Goal: Information Seeking & Learning: Find specific fact

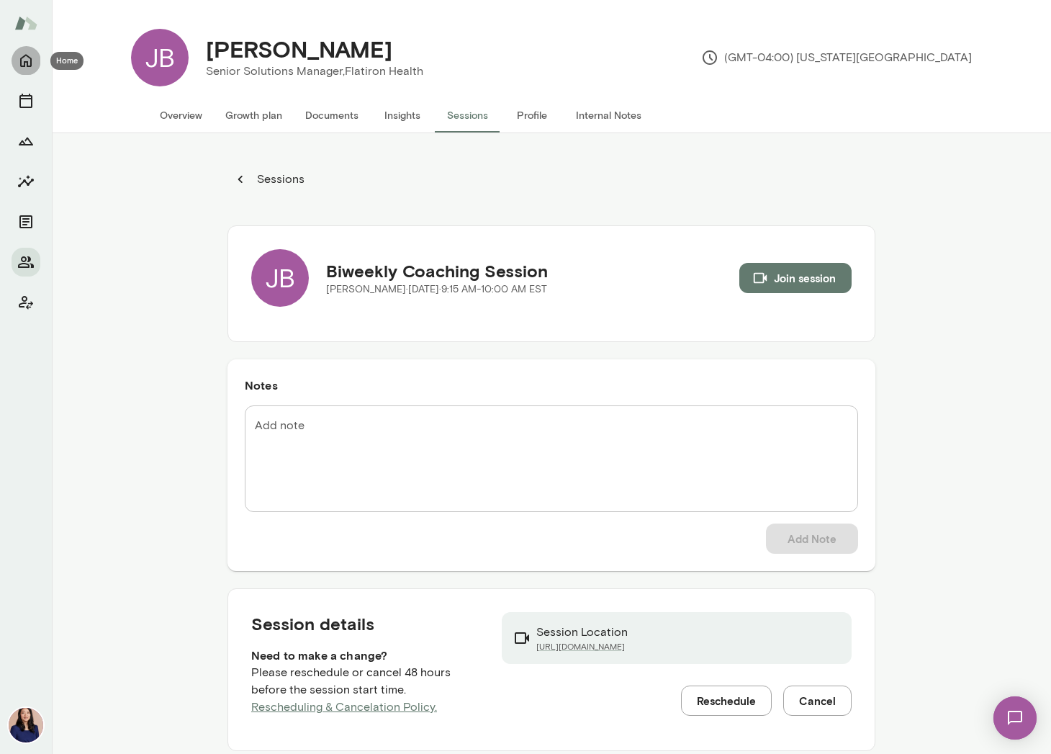
click at [26, 59] on icon "Home" at bounding box center [25, 60] width 17 height 17
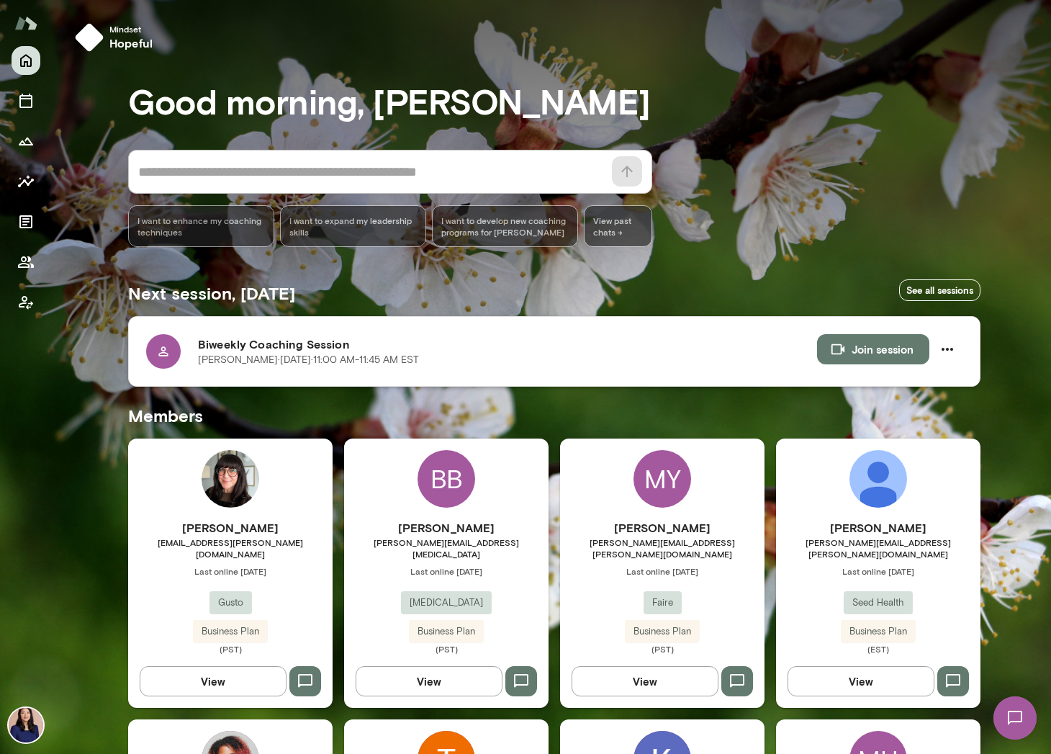
click at [137, 352] on div "Biweekly Coaching Session [PERSON_NAME][DATE] · 11:00 AM-11:45 AM EST Join sess…" at bounding box center [554, 351] width 852 height 71
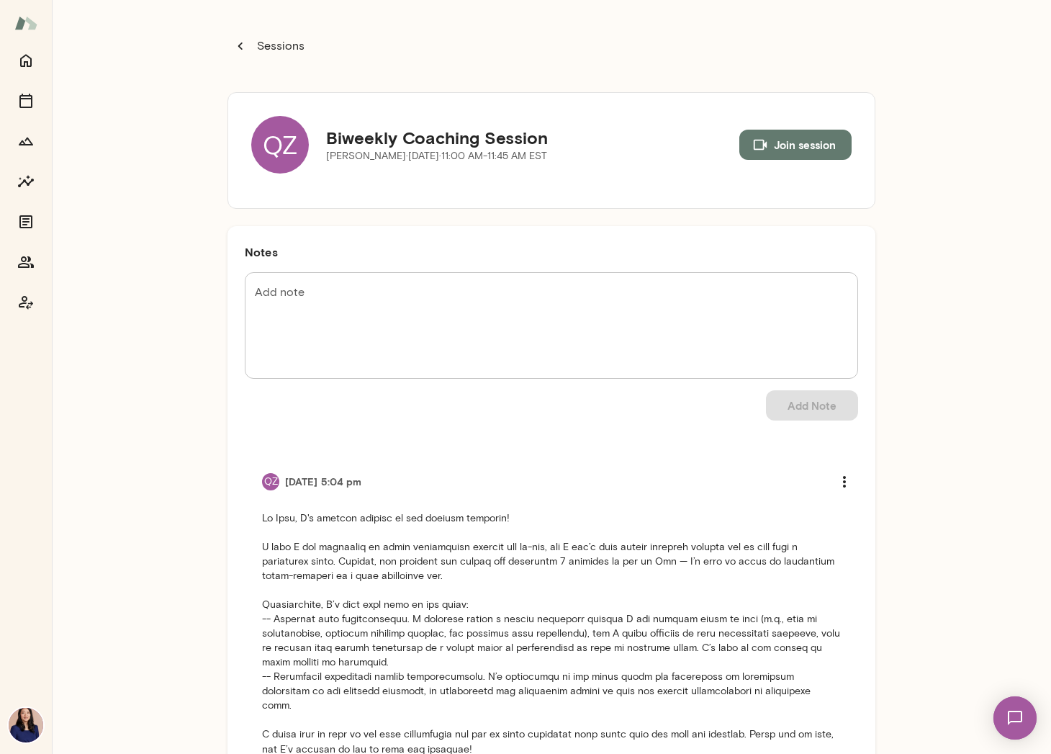
click at [282, 166] on div "QZ" at bounding box center [280, 145] width 58 height 58
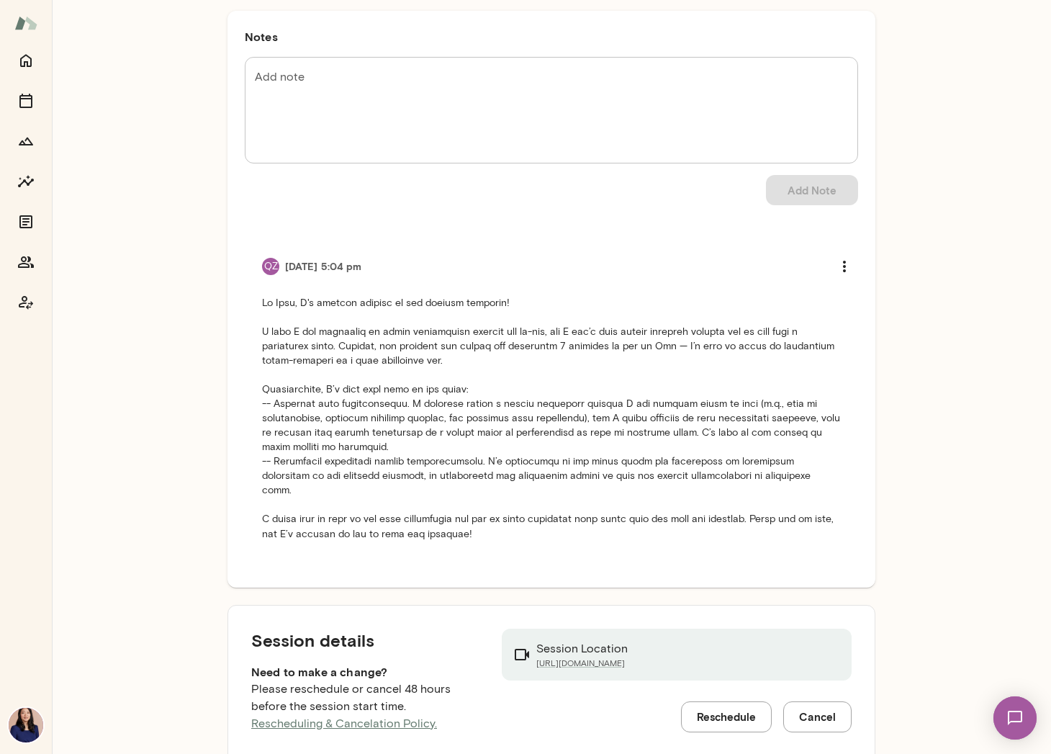
scroll to position [217, 0]
click at [253, 351] on li "QZ [DATE] 5:04 pm" at bounding box center [551, 394] width 613 height 324
click at [253, 358] on li "QZ [DATE] 5:04 pm" at bounding box center [551, 394] width 613 height 324
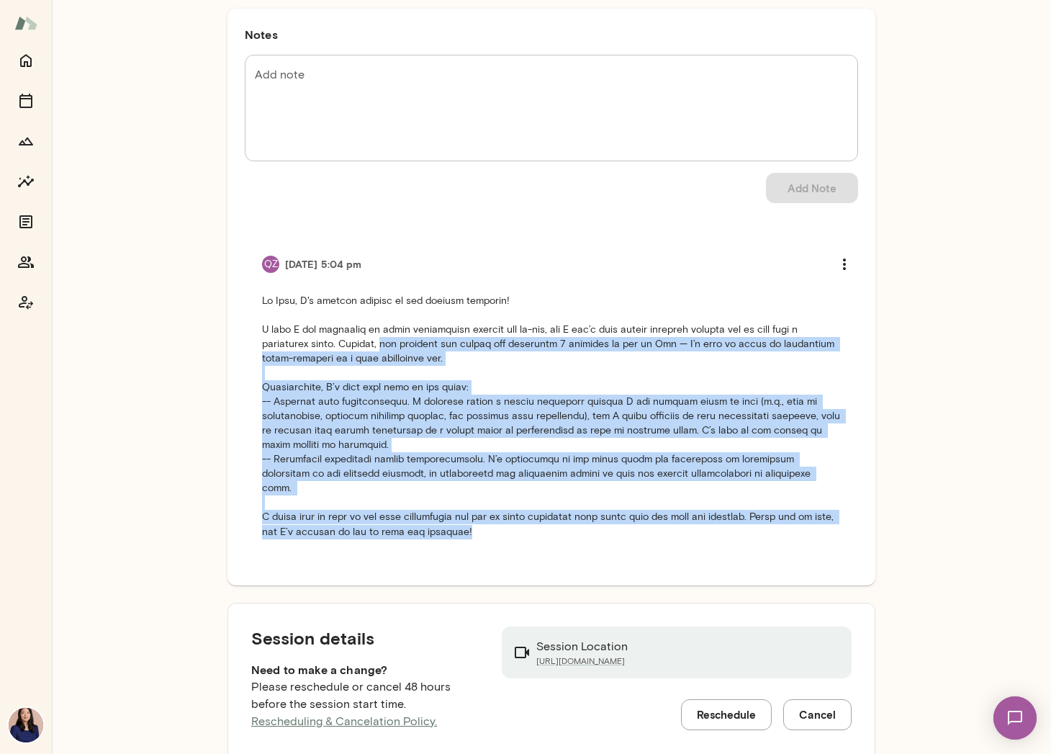
drag, startPoint x: 376, startPoint y: 344, endPoint x: 610, endPoint y: 533, distance: 300.5
click at [610, 533] on li "QZ [DATE] 5:04 pm" at bounding box center [551, 394] width 613 height 324
copy p "for [DATE] and across our remaining 4 sessions by end of Oct — I’d like to focu…"
